Goal: Information Seeking & Learning: Check status

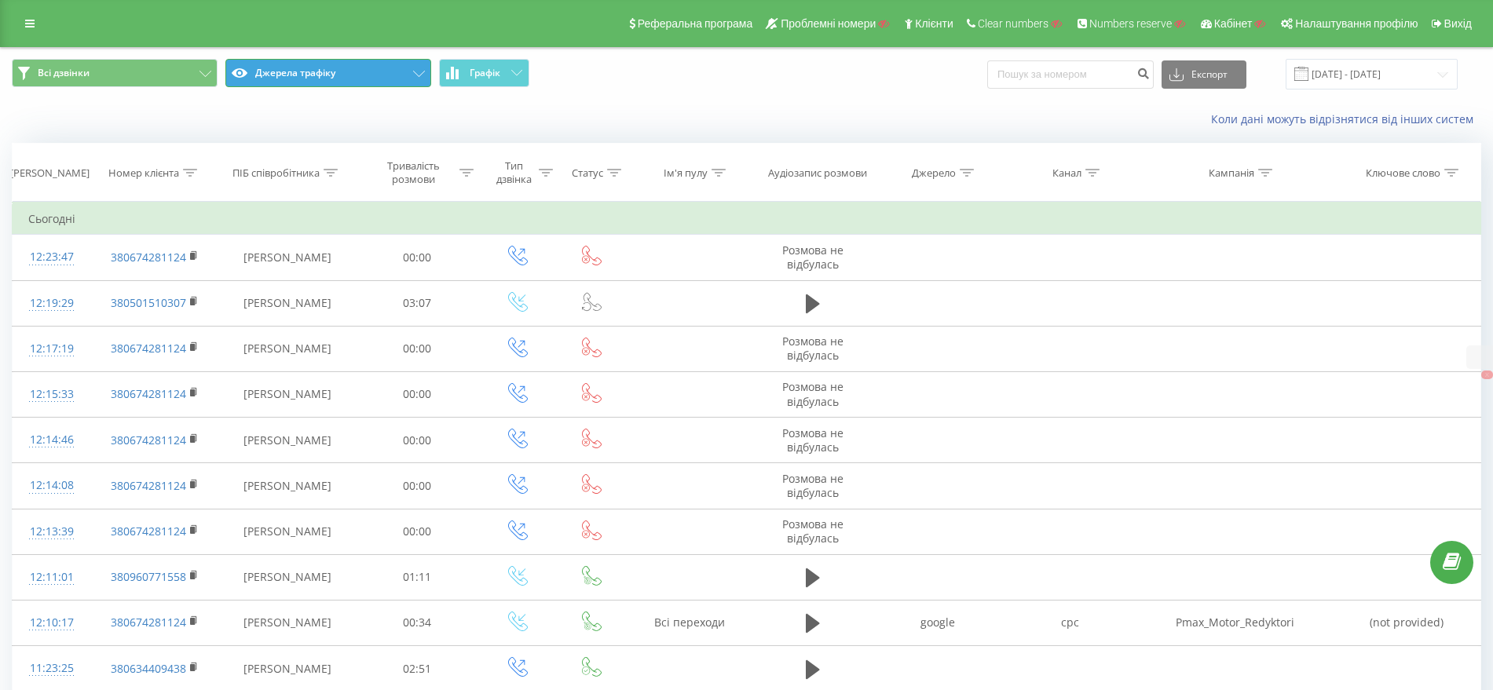
click at [312, 74] on button "Джерела трафіку" at bounding box center [328, 73] width 206 height 28
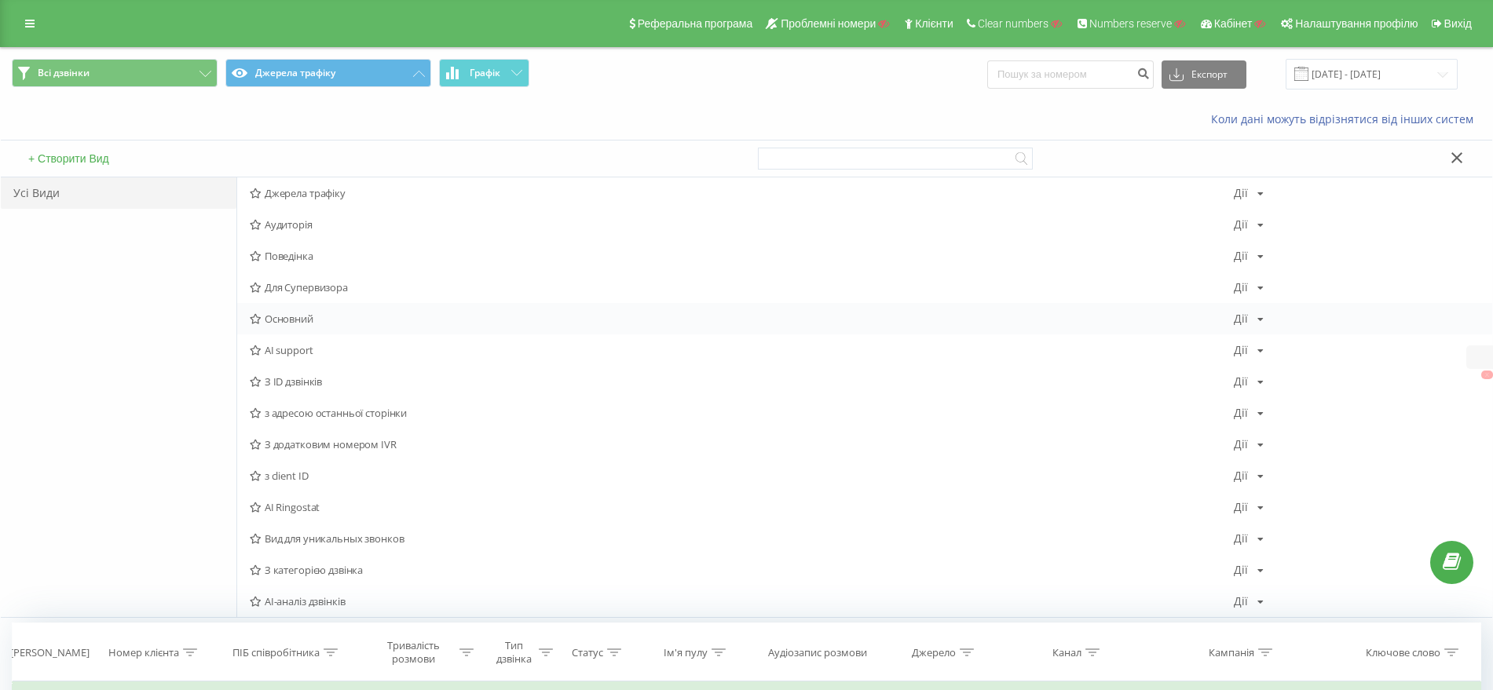
click at [297, 313] on span "Основний" at bounding box center [742, 318] width 984 height 11
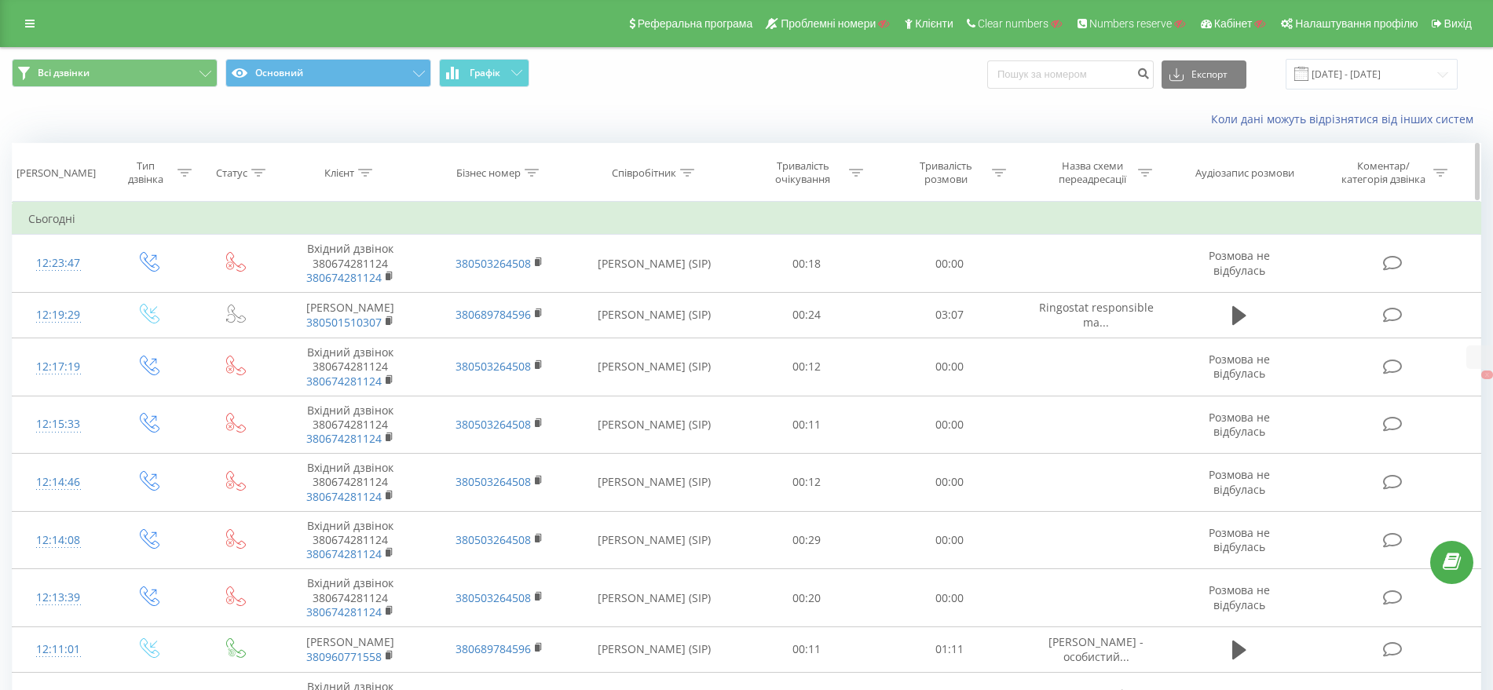
click at [366, 171] on icon at bounding box center [365, 173] width 14 height 8
click at [339, 273] on input "text" at bounding box center [351, 285] width 138 height 27
paste input "0674281124"
type input "0674281124"
click at [391, 309] on span "OK" at bounding box center [384, 316] width 44 height 24
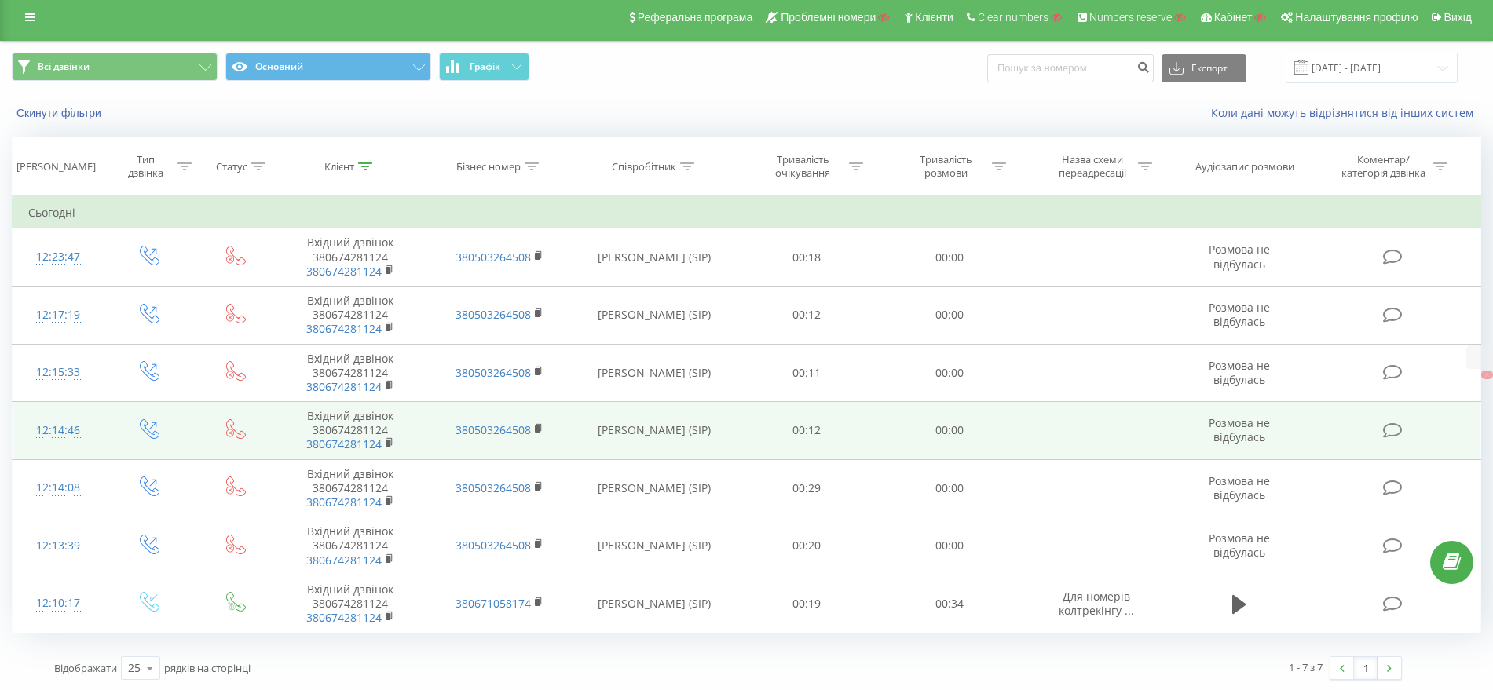
scroll to position [8, 0]
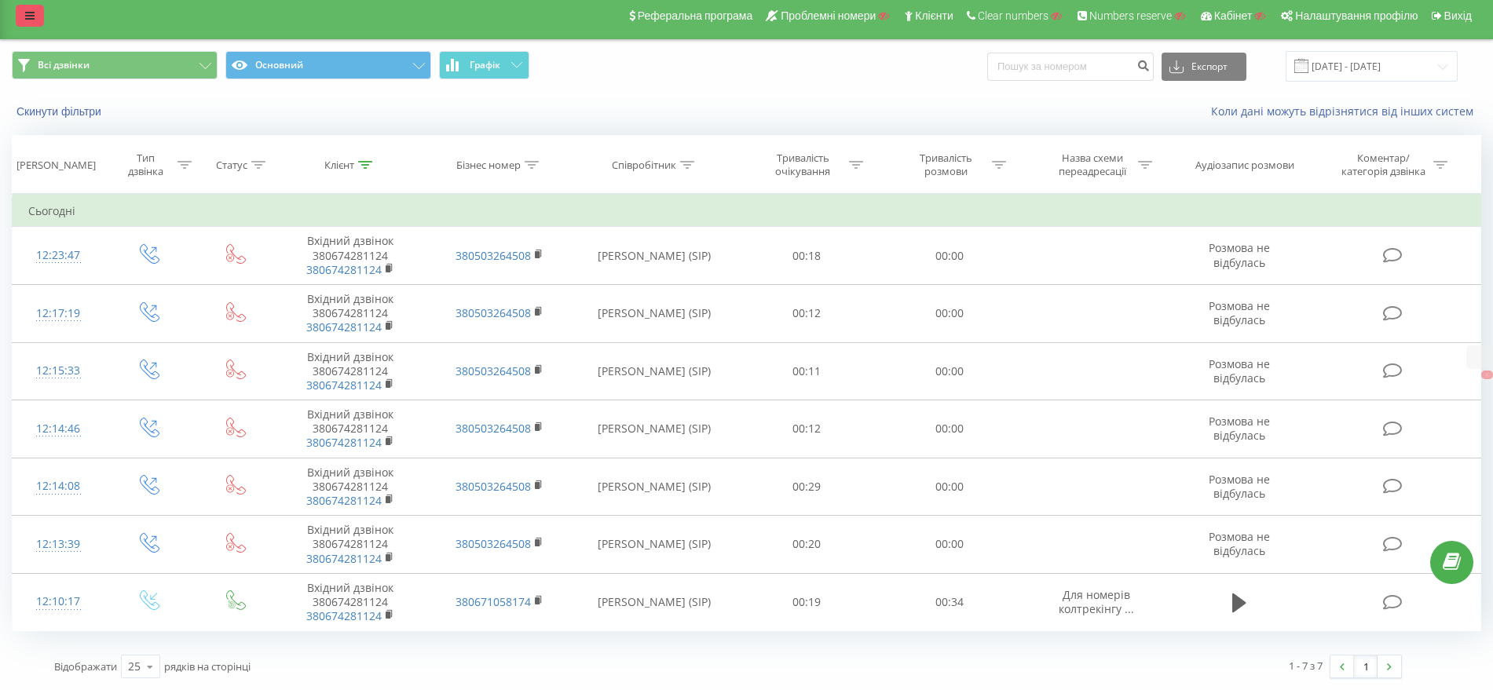
click at [35, 18] on link at bounding box center [30, 16] width 28 height 22
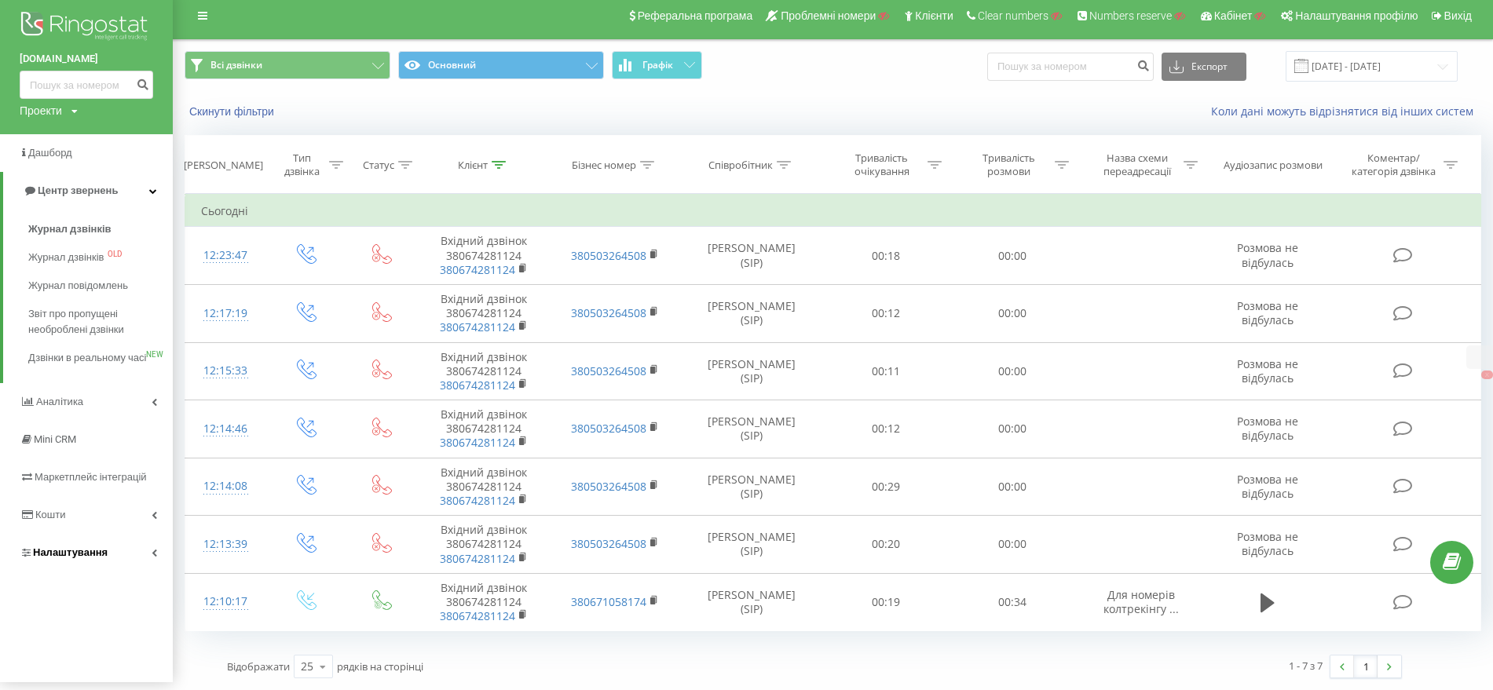
click at [69, 558] on span "Налаштування" at bounding box center [70, 553] width 75 height 12
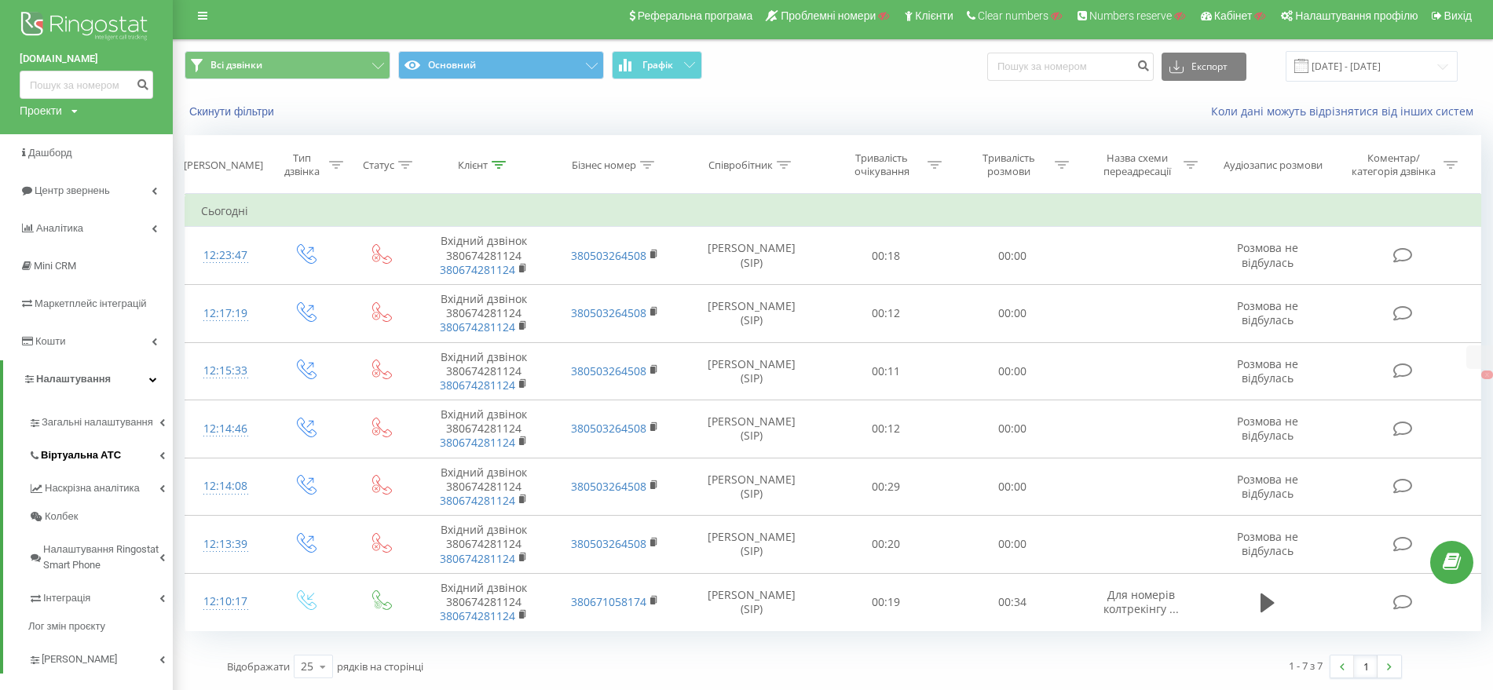
click at [87, 441] on link "Віртуальна АТС" at bounding box center [100, 453] width 145 height 33
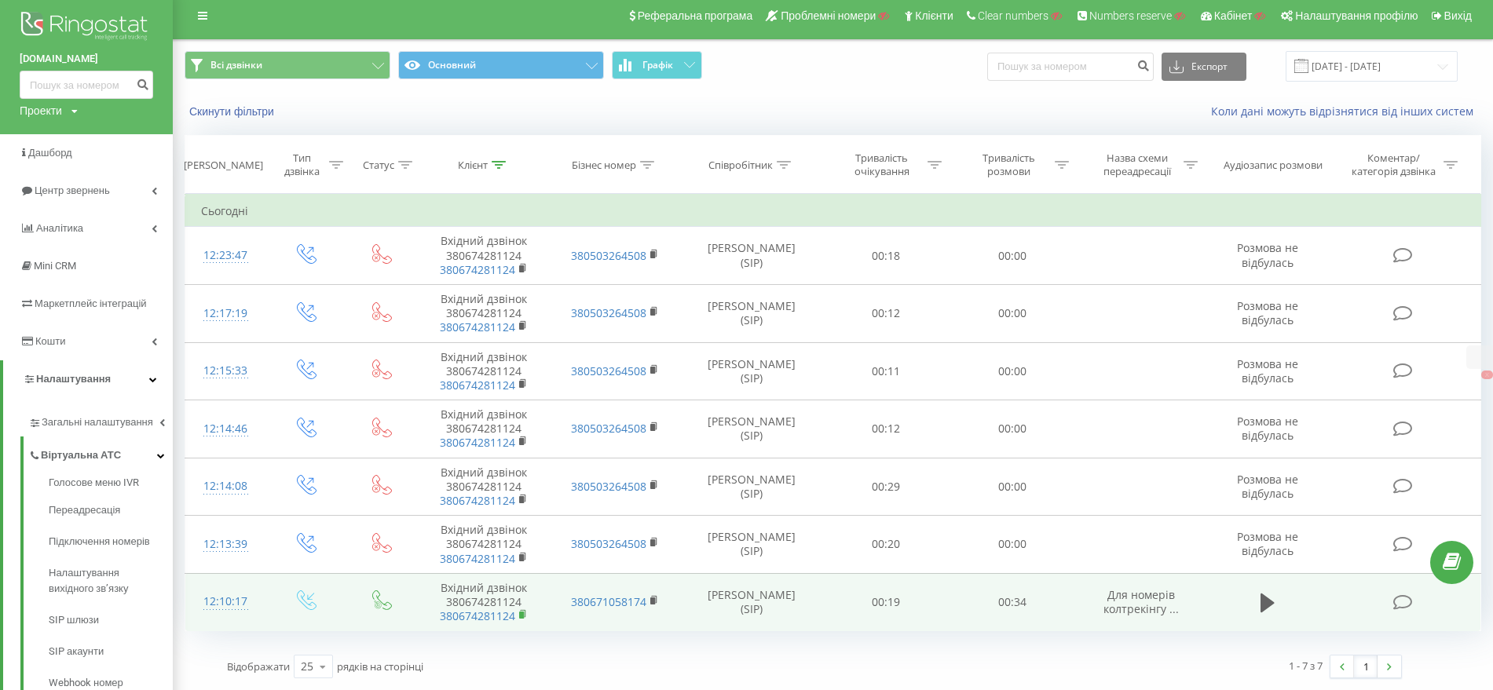
click at [524, 613] on rect at bounding box center [521, 615] width 5 height 7
drag, startPoint x: 1149, startPoint y: 611, endPoint x: 1166, endPoint y: 620, distance: 19.3
click at [1166, 620] on td "Для номерів колтрекінгу ..." at bounding box center [1141, 602] width 132 height 58
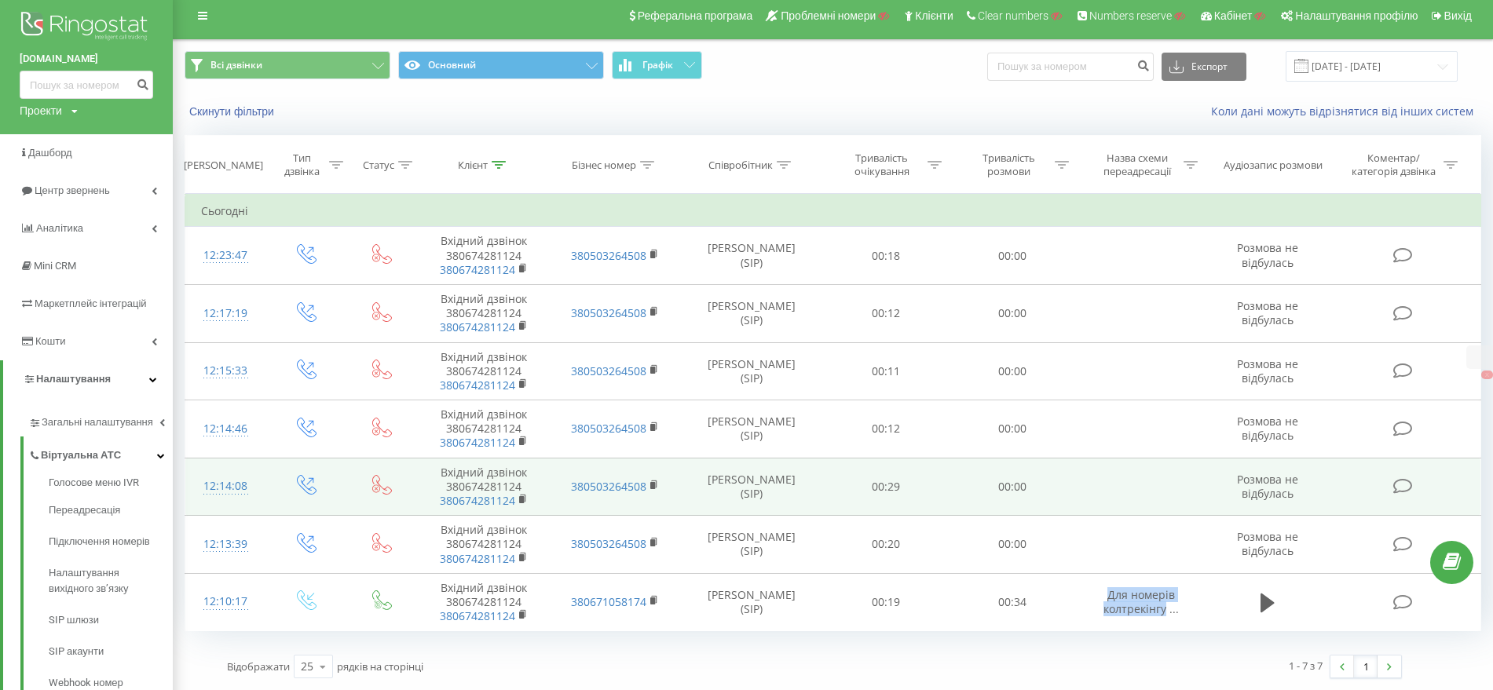
copy span "Для номерів колтрекінгу"
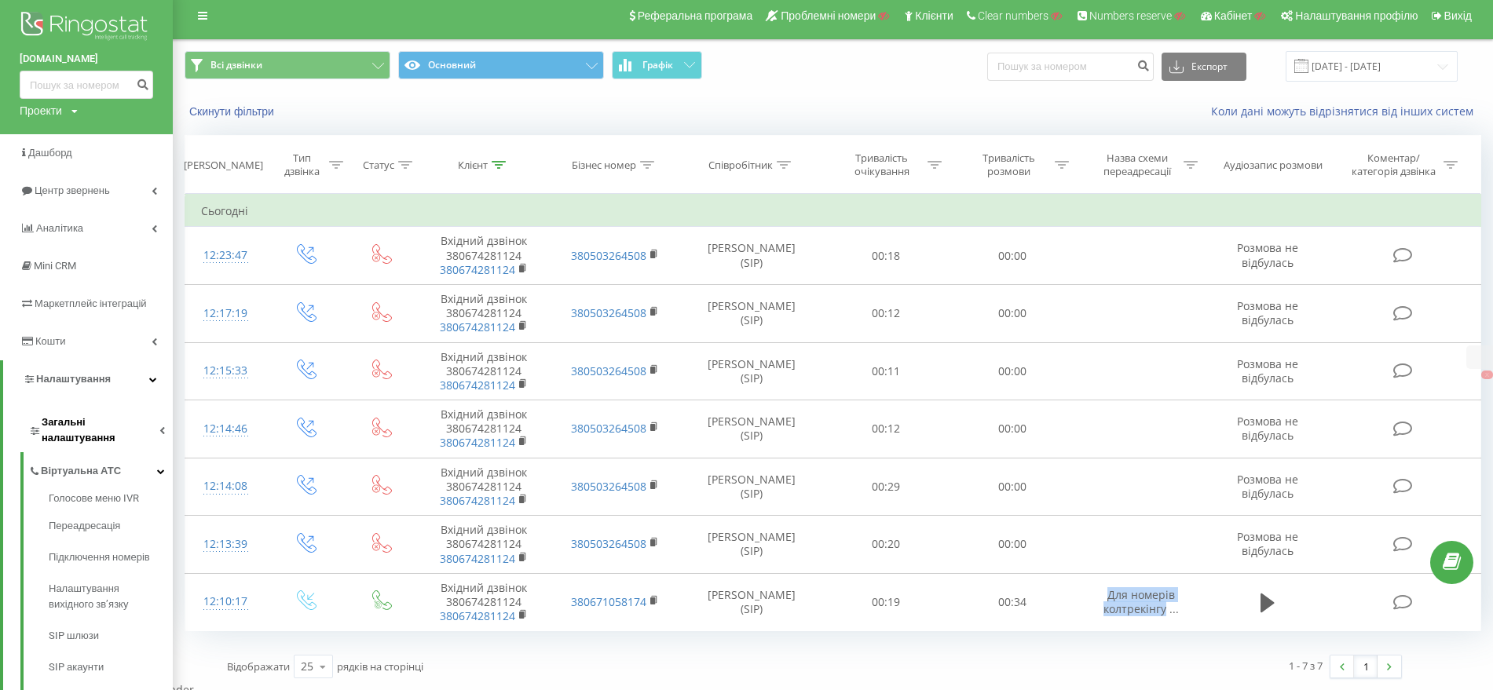
click at [112, 413] on link "Загальні налаштування" at bounding box center [100, 428] width 145 height 49
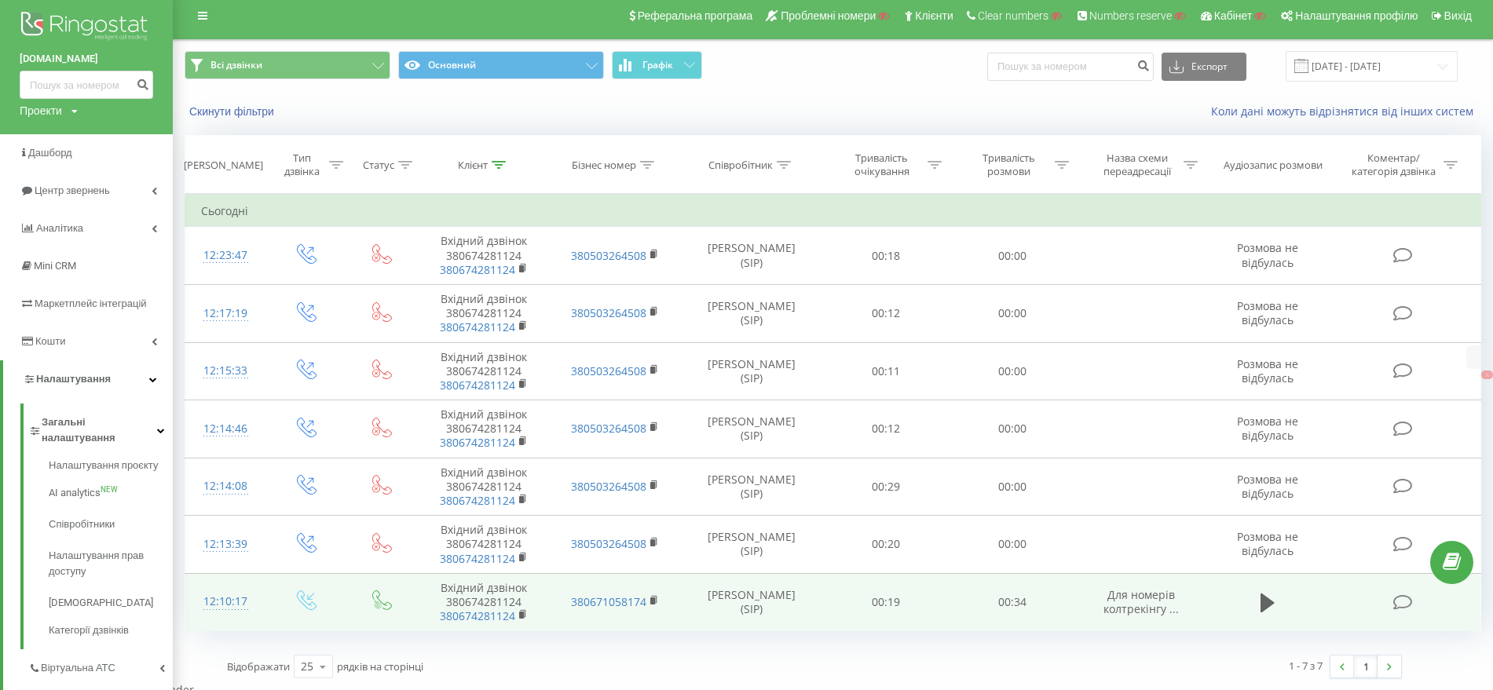
click at [880, 616] on td "00:19" at bounding box center [885, 602] width 126 height 58
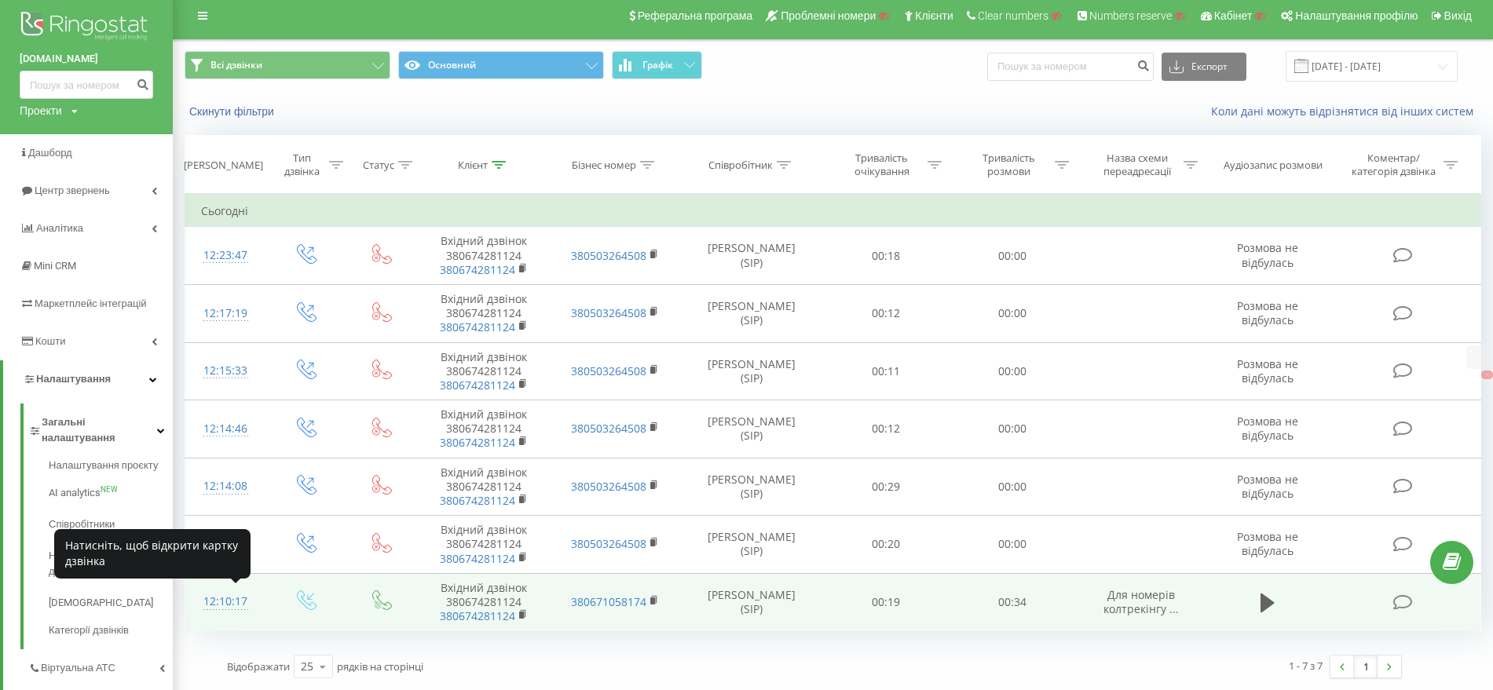
click at [225, 601] on div "12:10:17" at bounding box center [225, 602] width 49 height 31
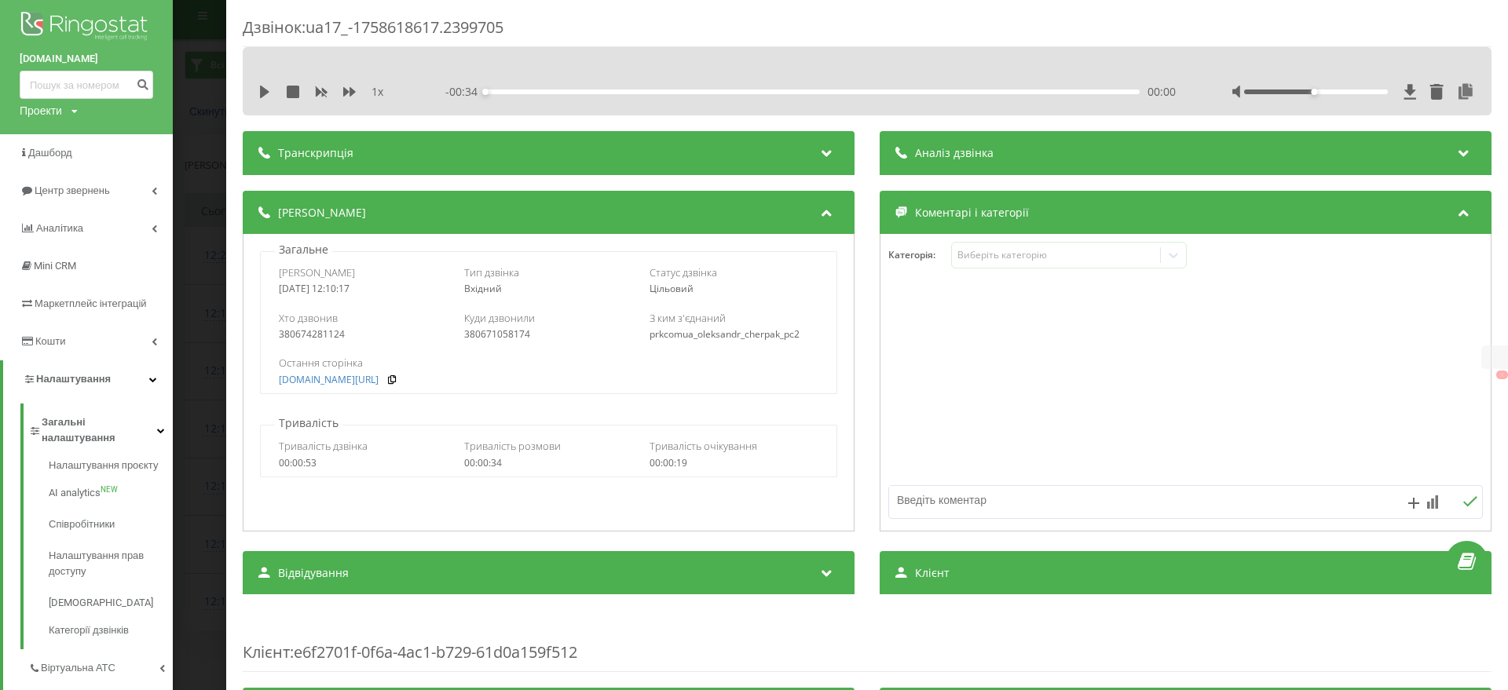
click at [216, 467] on div "Дзвінок : ua17_-1758618617.2399705 1 x - 00:34 00:00 00:00 Транскрипція Для AI-…" at bounding box center [754, 345] width 1508 height 690
